Goal: Find specific page/section: Find specific page/section

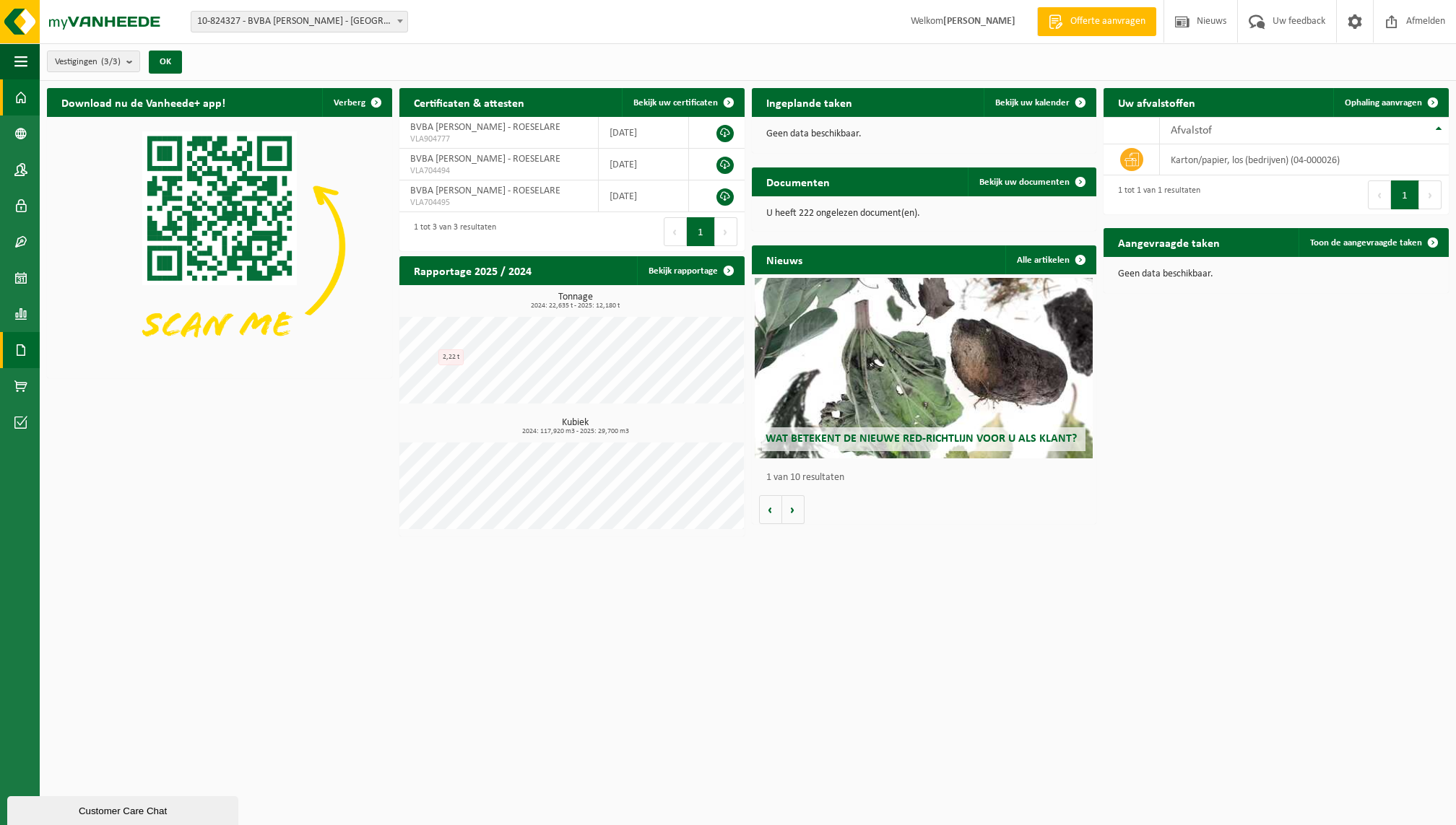
click at [30, 360] on link "Documenten" at bounding box center [20, 350] width 40 height 36
click at [98, 345] on span "Facturen" at bounding box center [103, 350] width 38 height 28
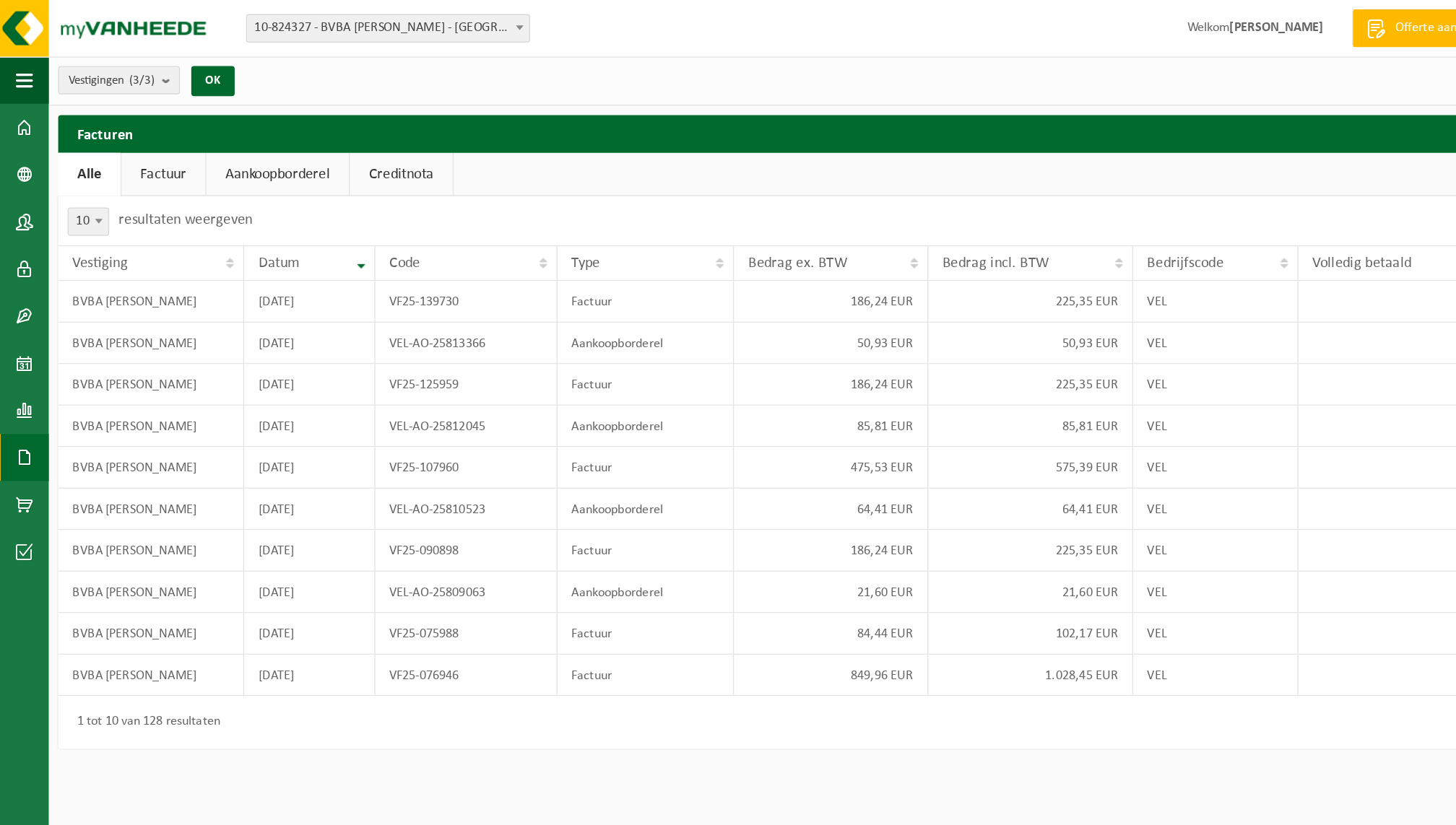
click at [626, 147] on ul "Alle Factuur Aankoopborderel Creditnota" at bounding box center [748, 134] width 1402 height 33
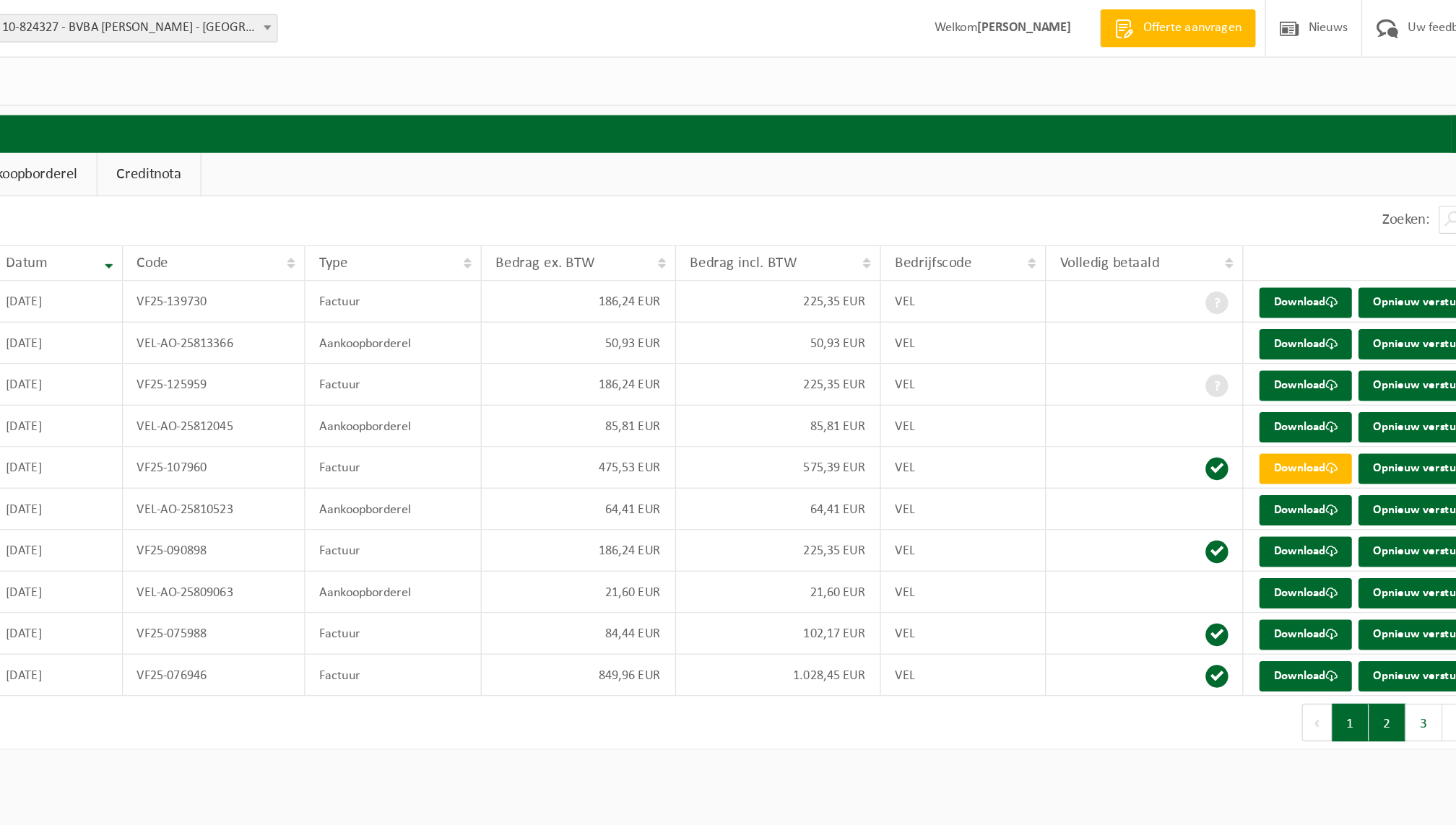
click at [1247, 545] on button "2" at bounding box center [1257, 553] width 28 height 29
